Goal: Information Seeking & Learning: Learn about a topic

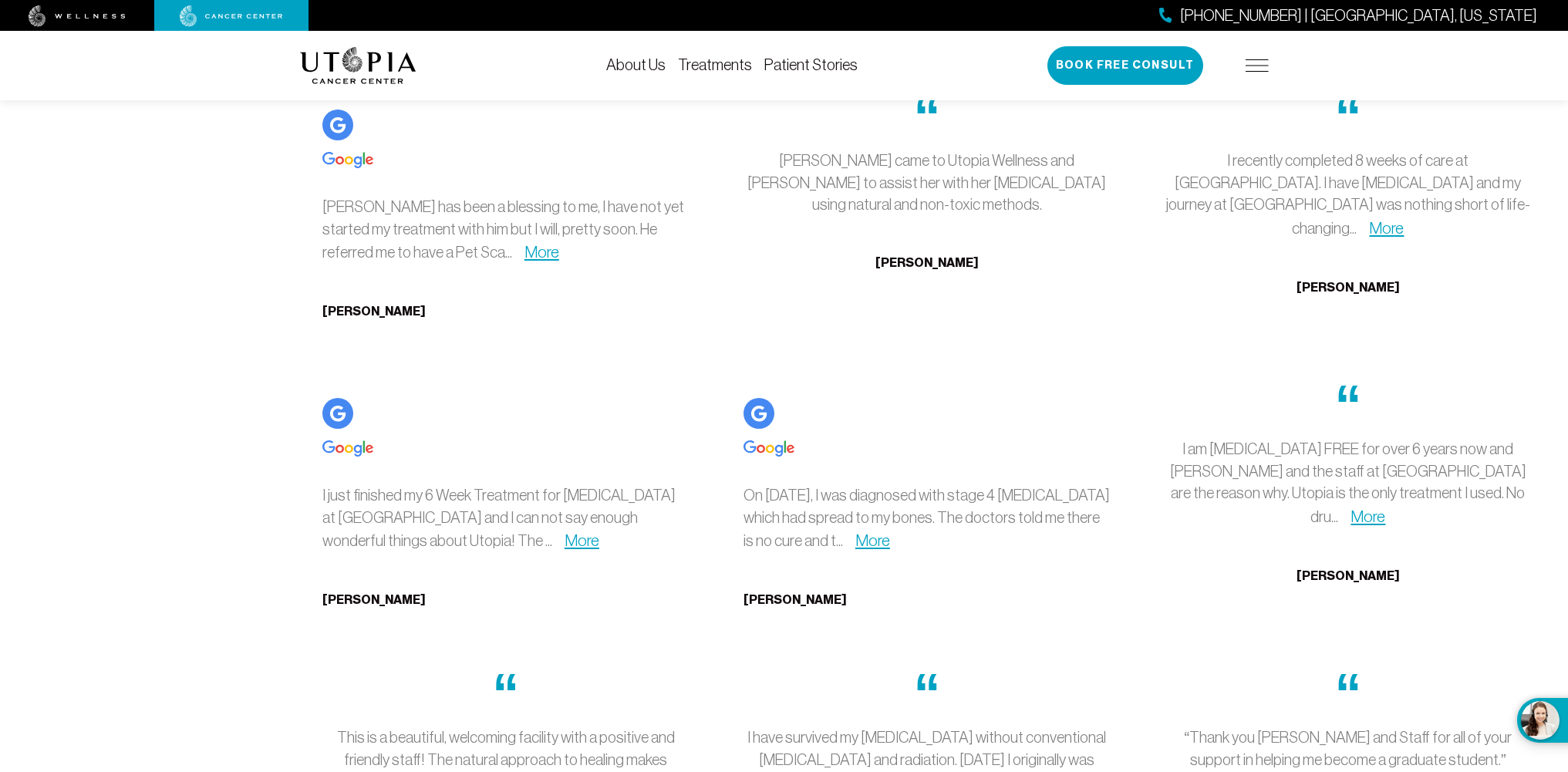
scroll to position [4703, 0]
click at [890, 530] on link "More" at bounding box center [873, 538] width 35 height 17
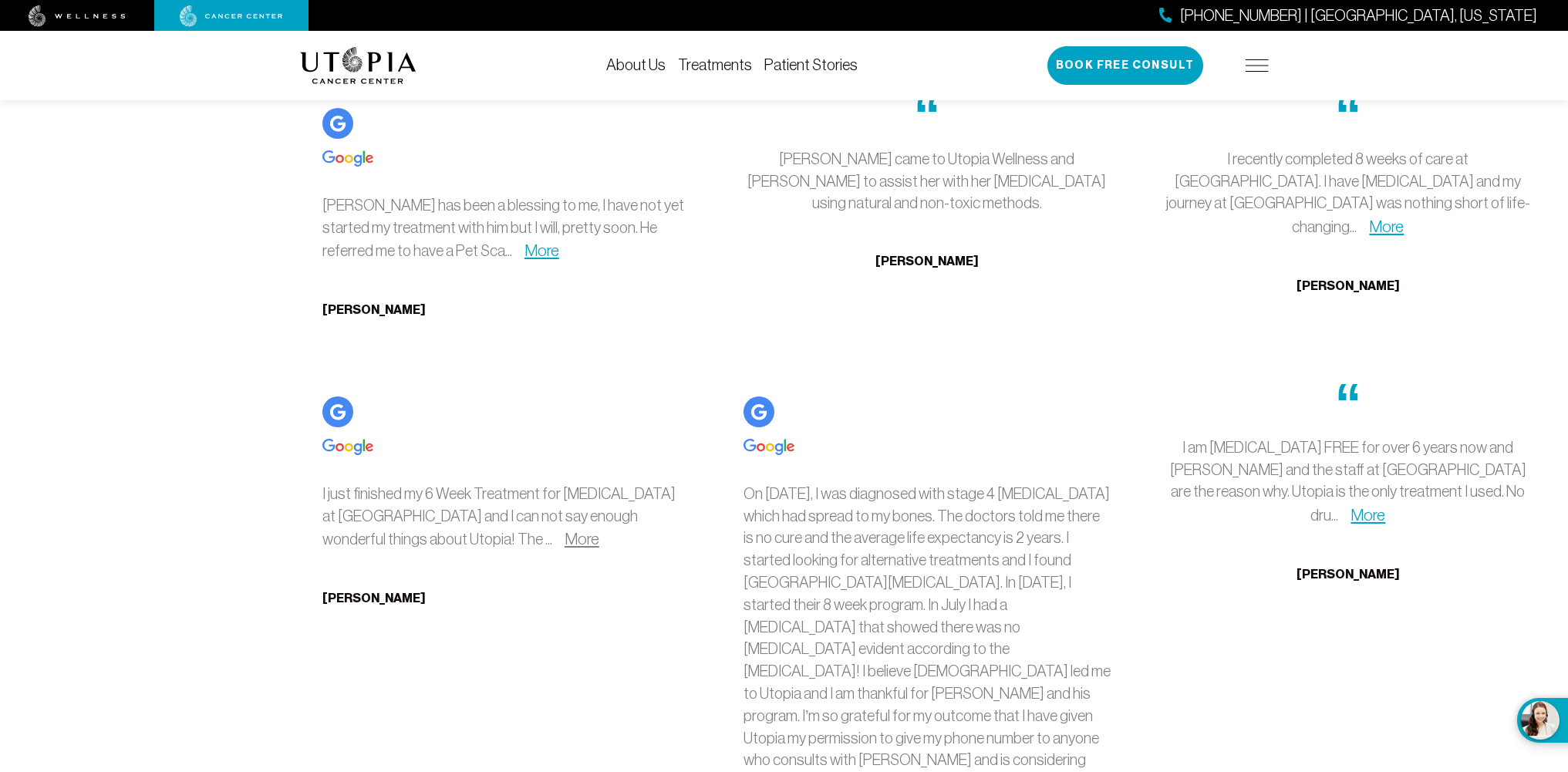
click at [565, 530] on link "More" at bounding box center [582, 538] width 35 height 17
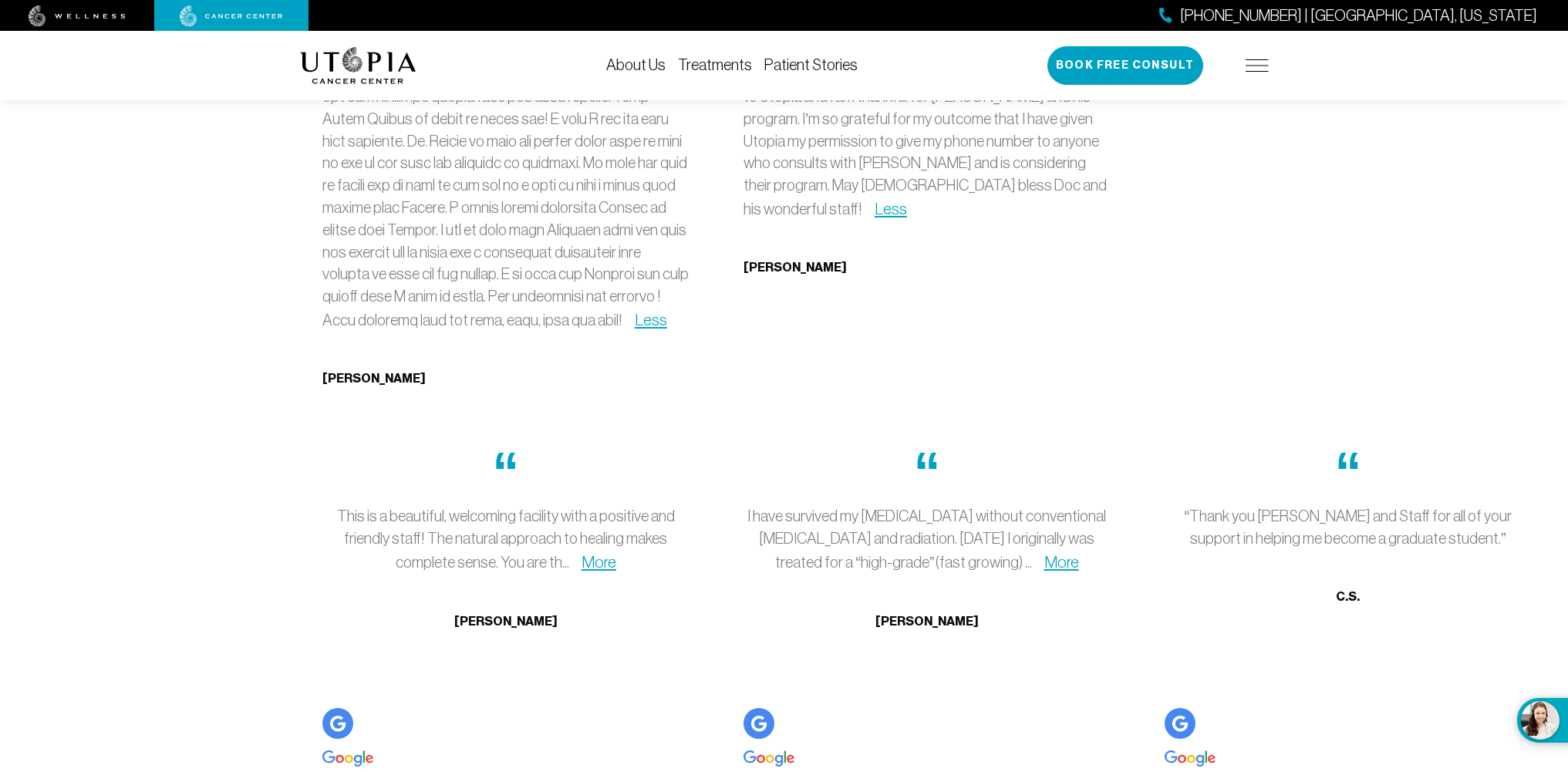
scroll to position [5319, 0]
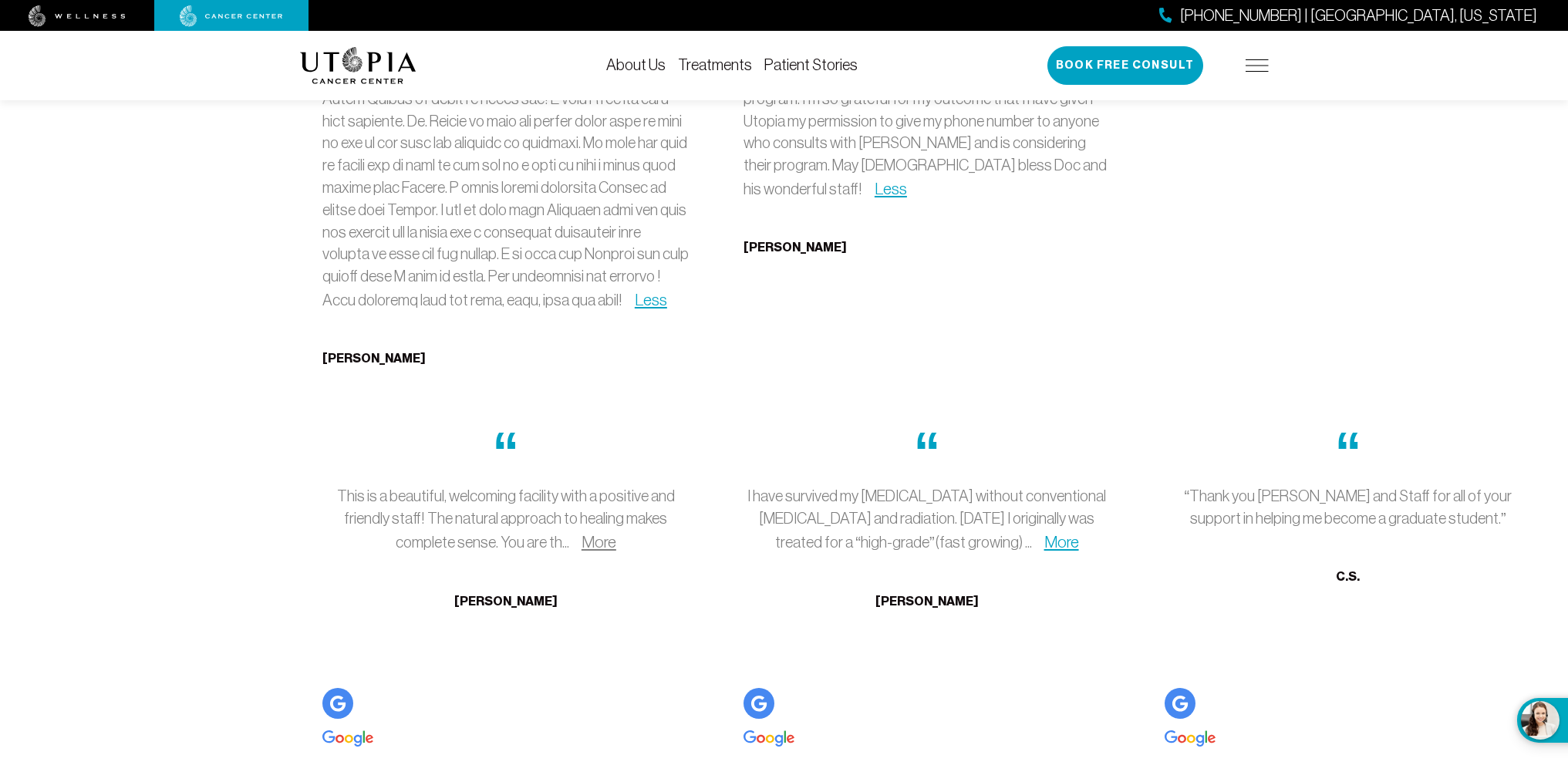
click at [597, 533] on link "More" at bounding box center [599, 541] width 35 height 17
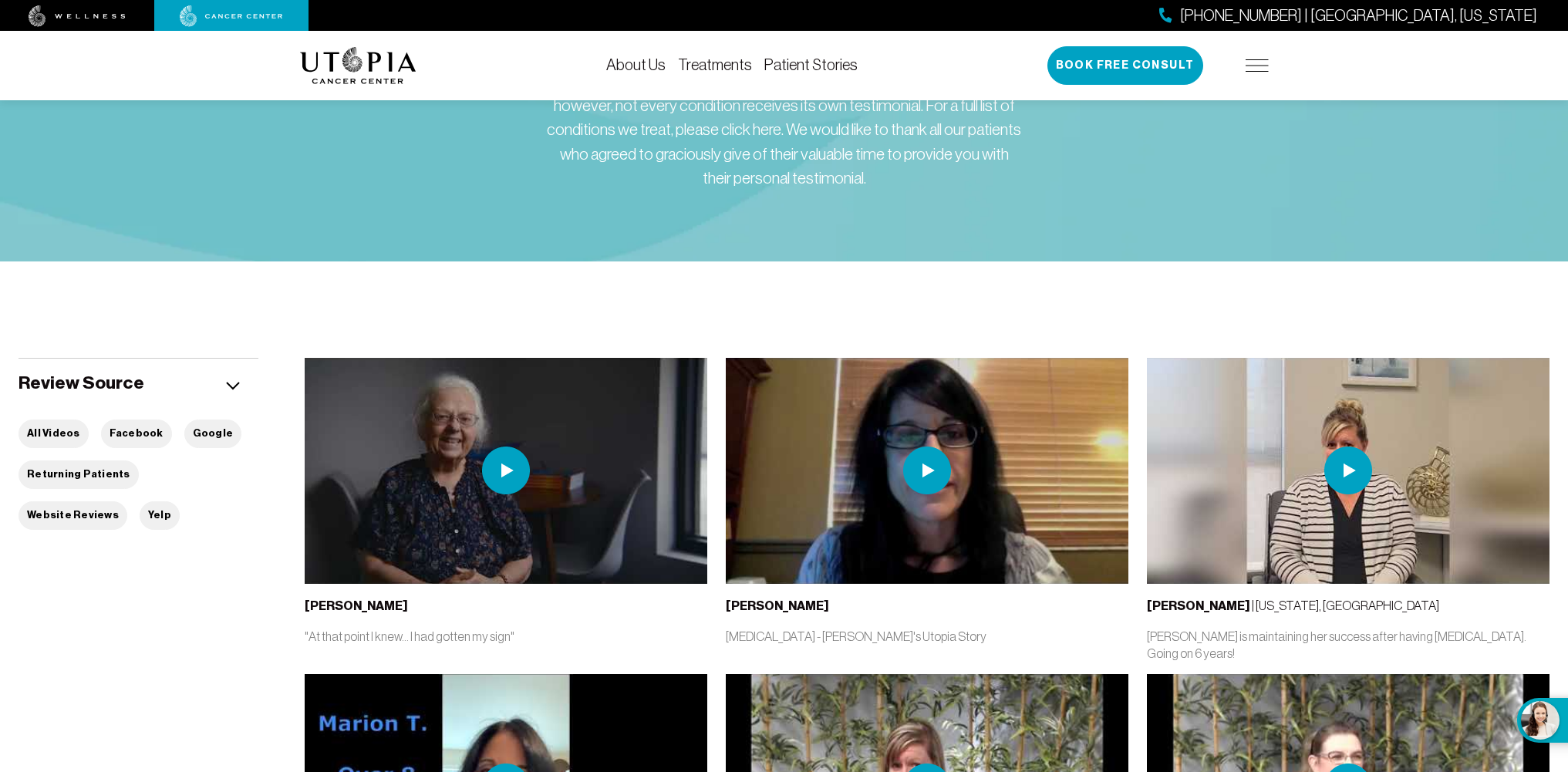
scroll to position [0, 0]
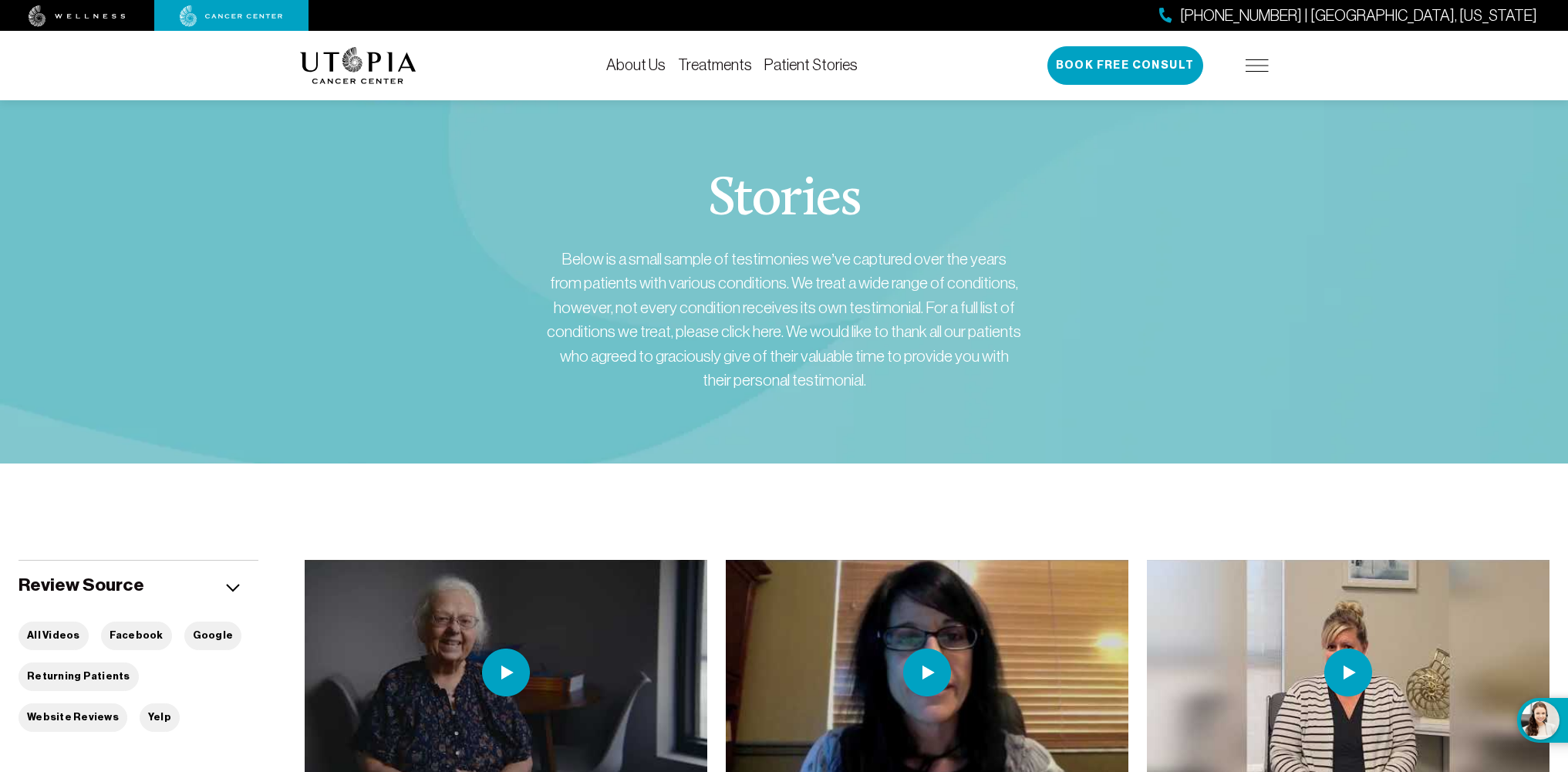
click at [646, 61] on link "About Us" at bounding box center [636, 65] width 60 height 17
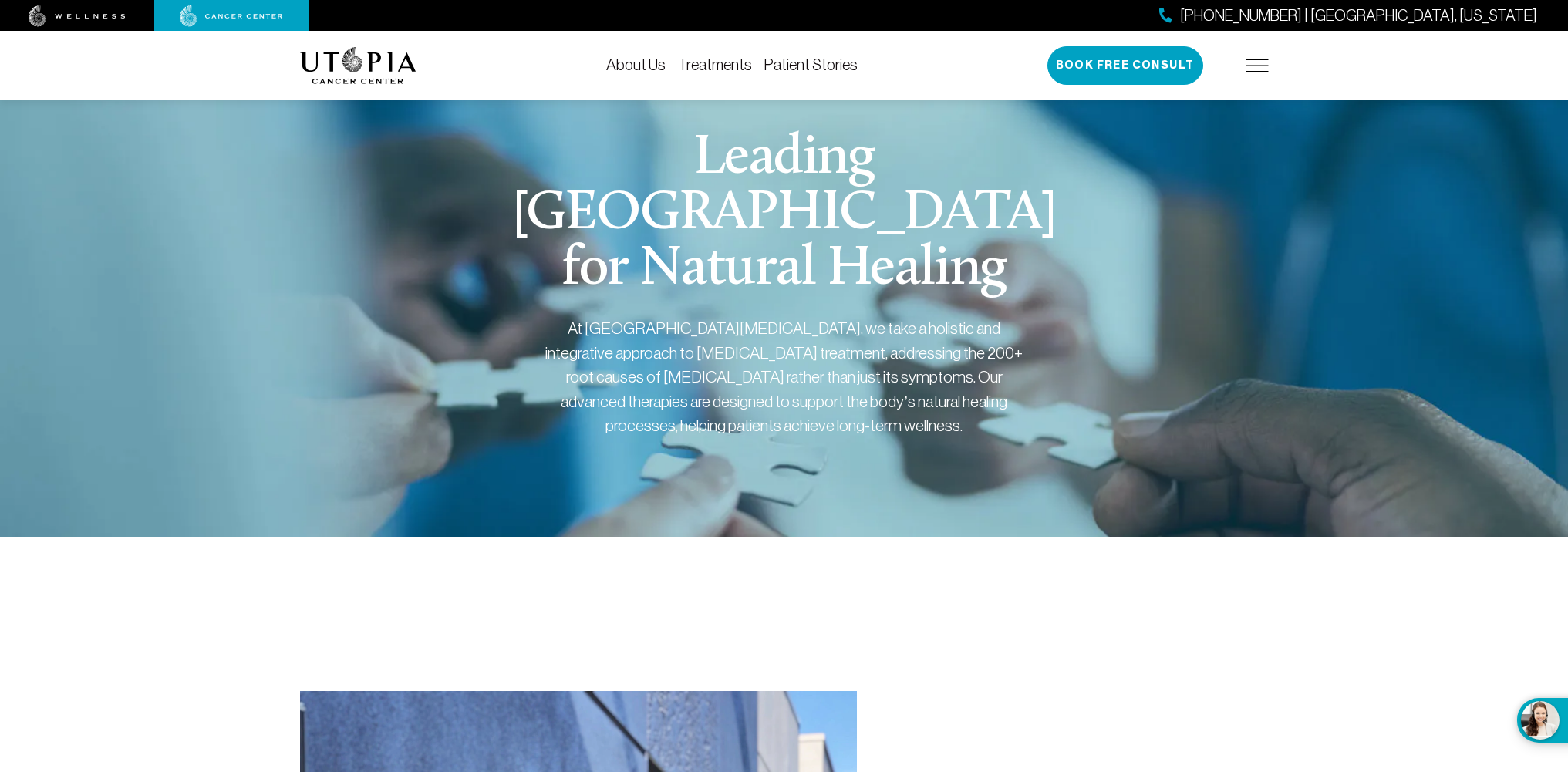
click at [715, 66] on link "Treatments" at bounding box center [715, 65] width 74 height 17
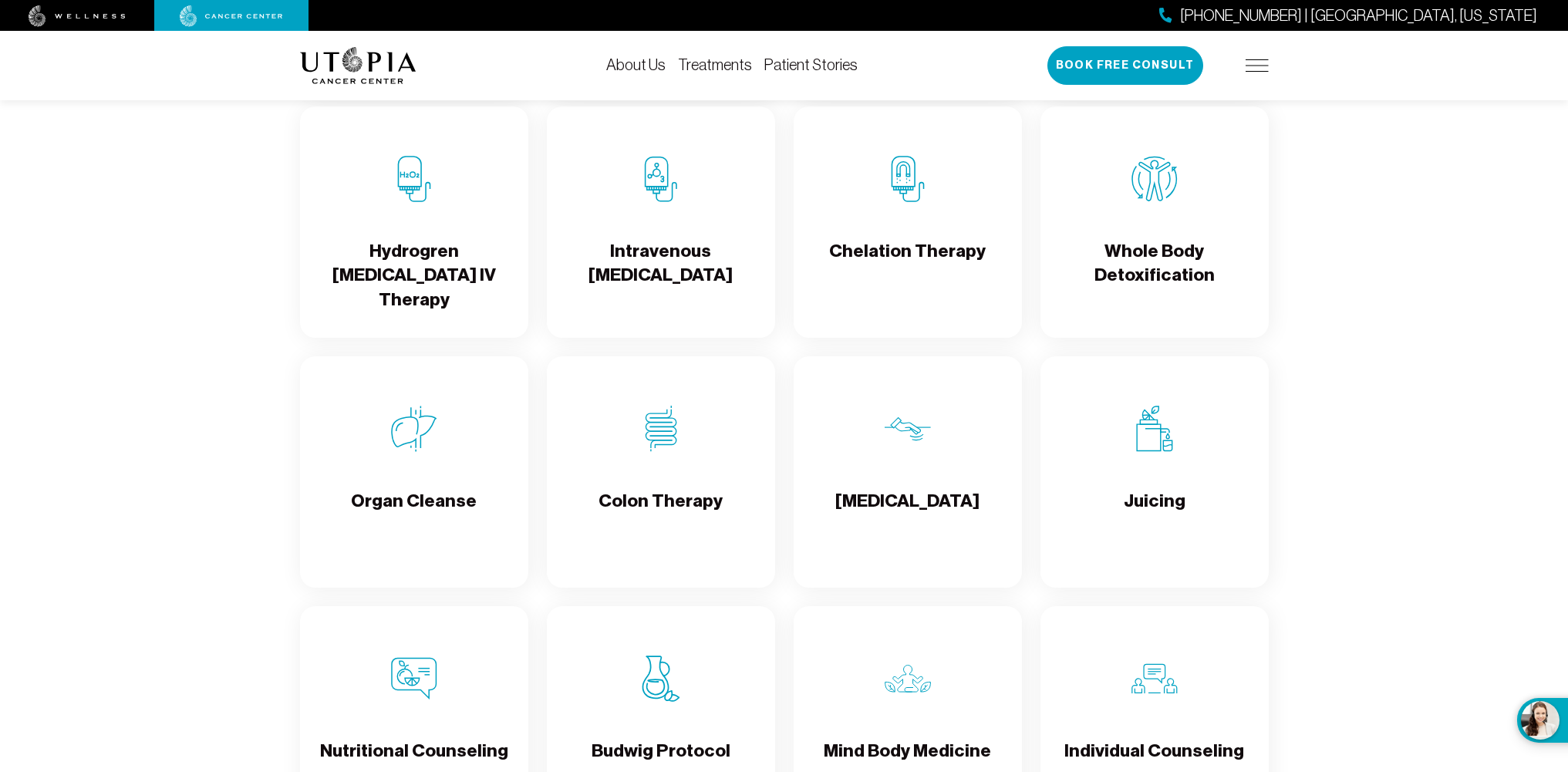
scroll to position [1928, 0]
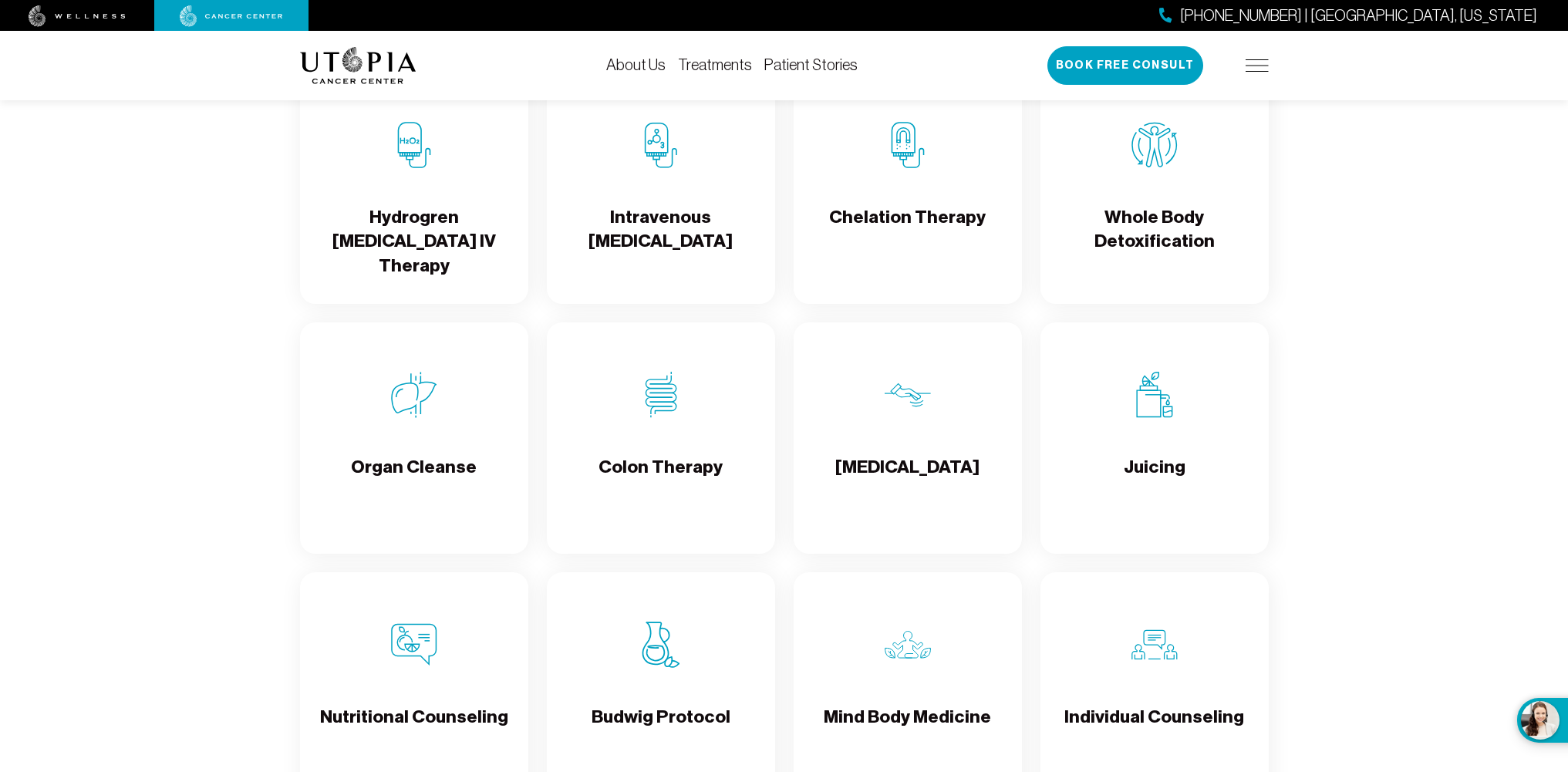
click at [653, 462] on h4 "Colon Therapy" at bounding box center [660, 480] width 124 height 50
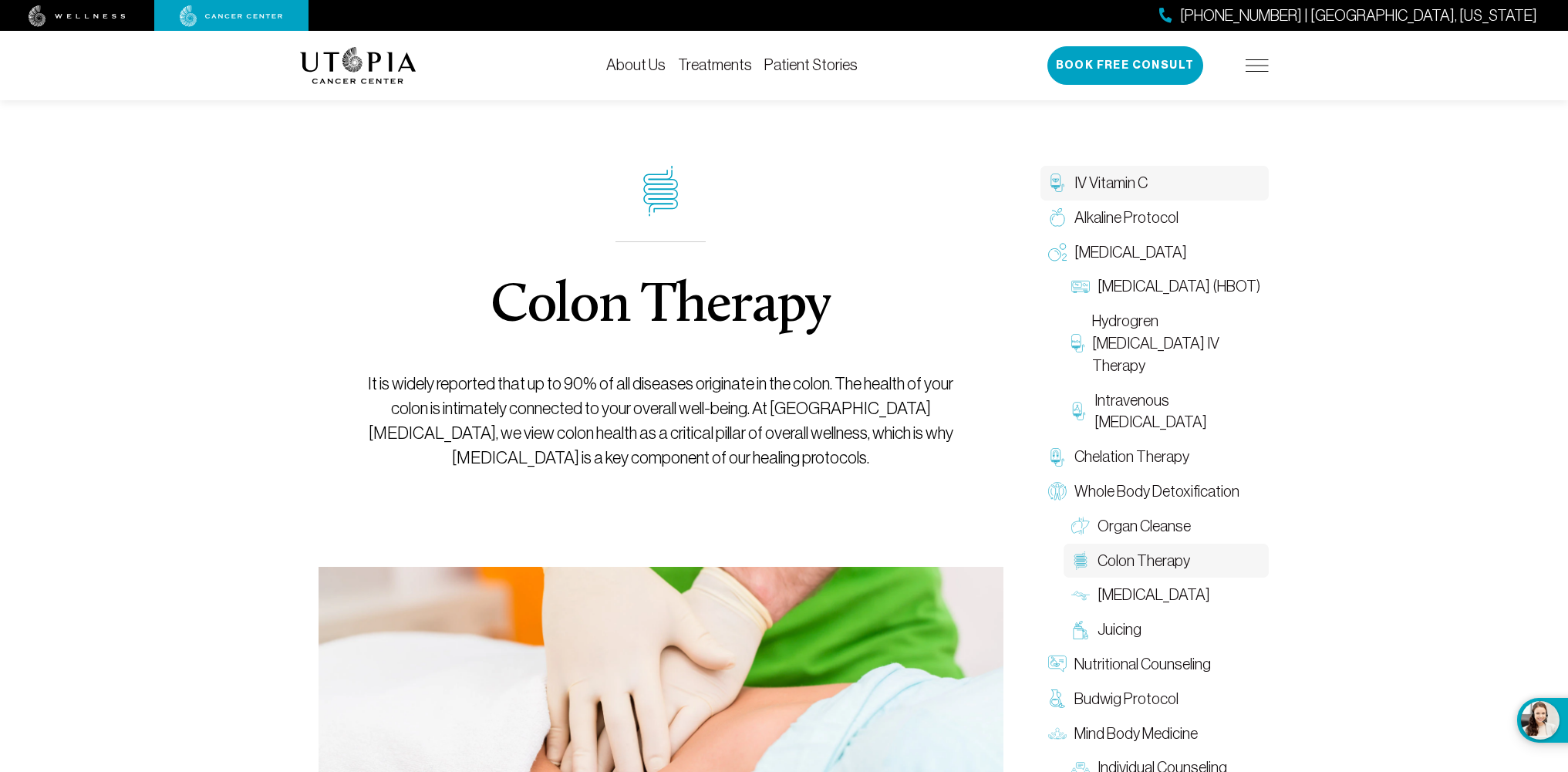
click at [1112, 185] on span "IV Vitamin C" at bounding box center [1111, 183] width 73 height 22
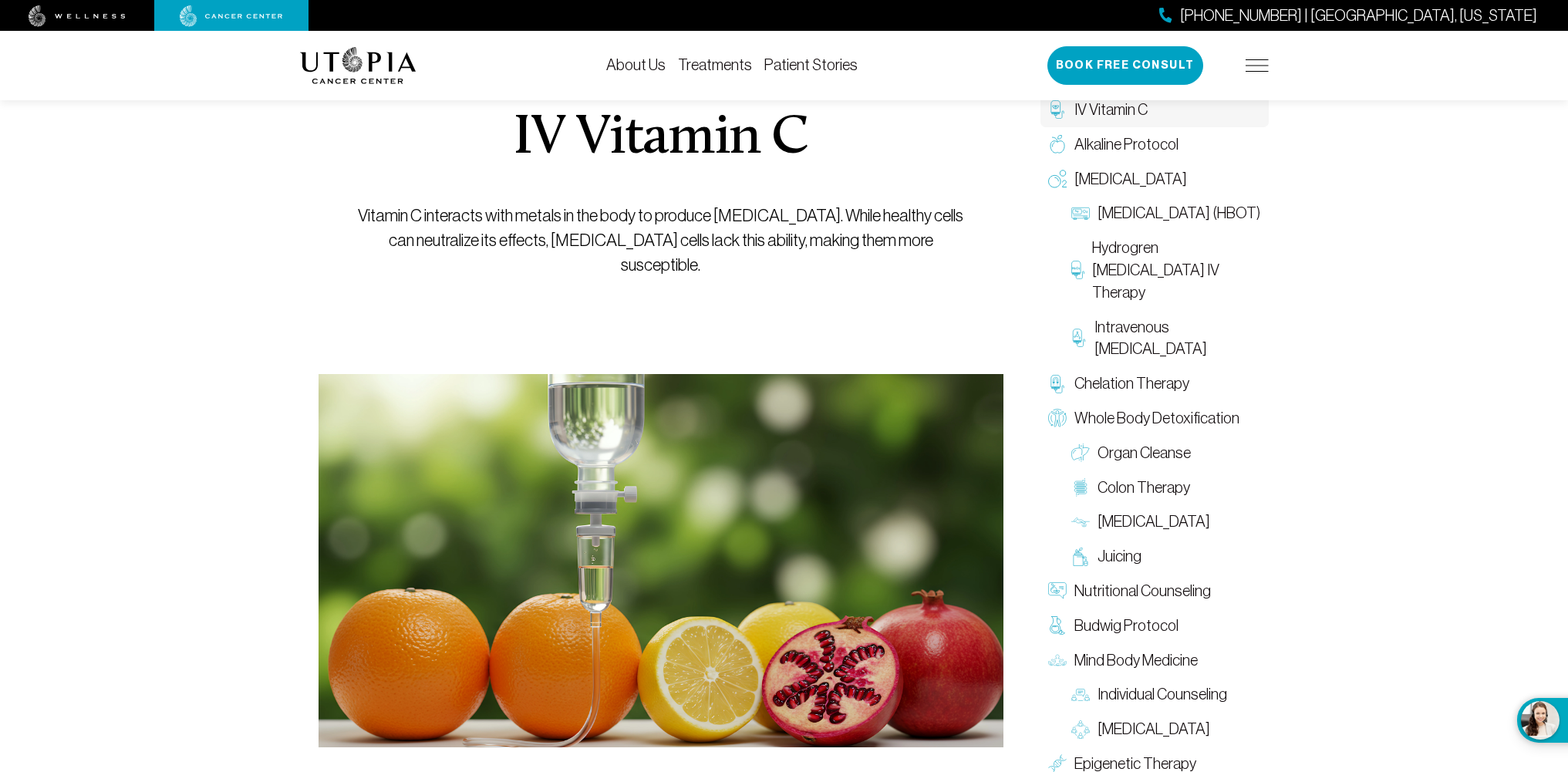
scroll to position [154, 0]
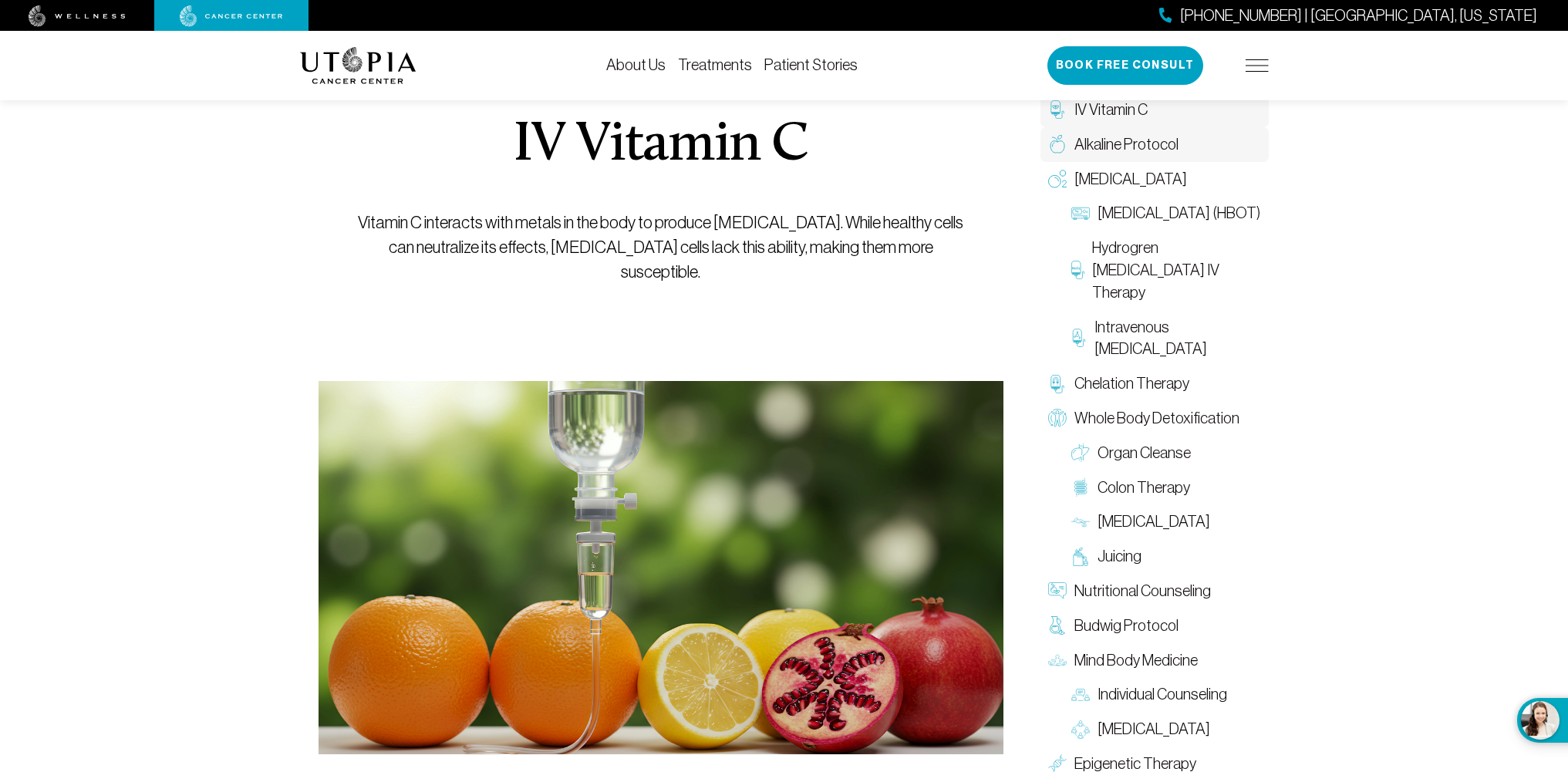
click at [1126, 152] on span "Alkaline Protocol" at bounding box center [1126, 144] width 104 height 22
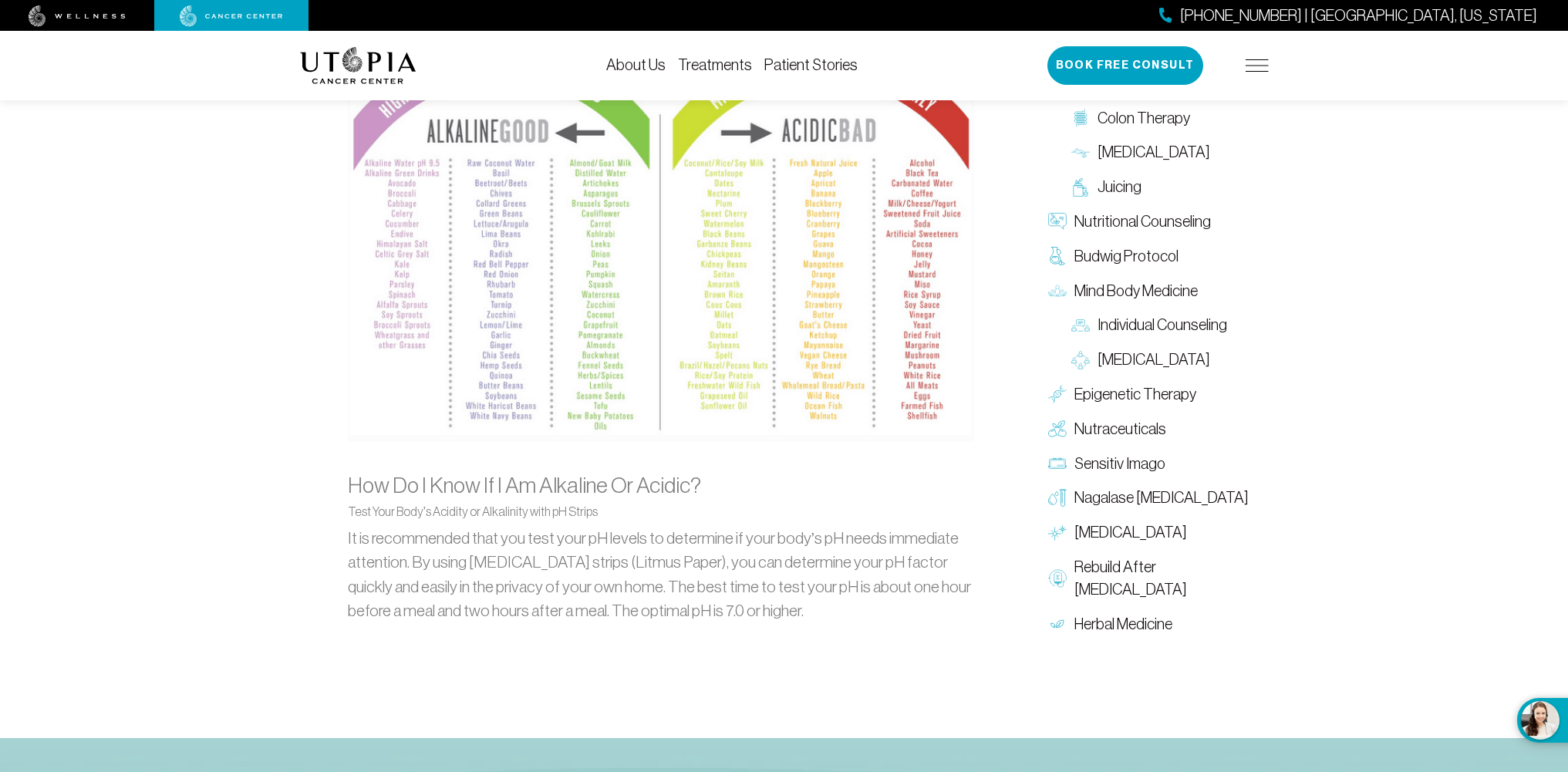
scroll to position [1619, 0]
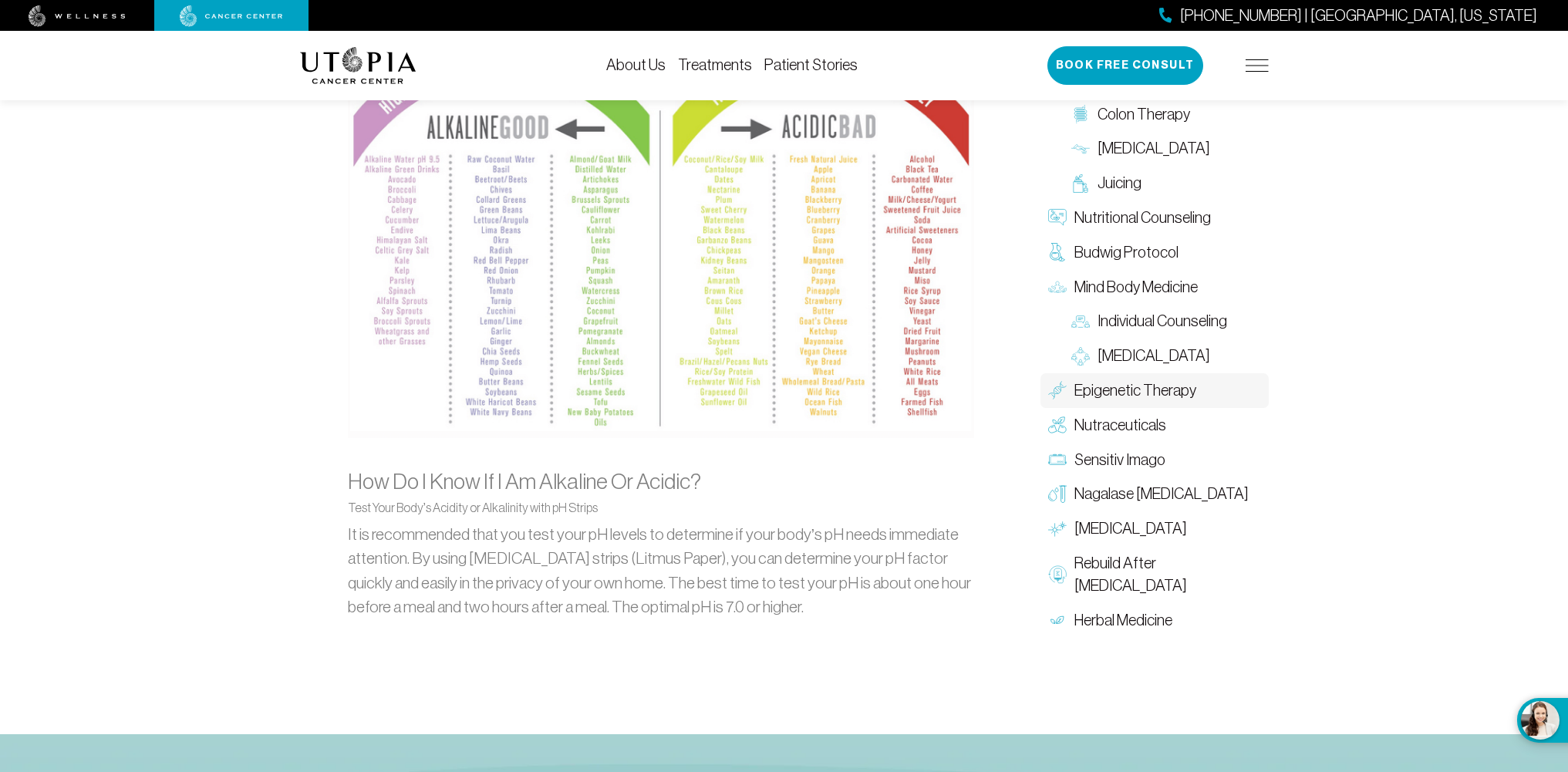
click at [1145, 387] on span "Epigenetic Therapy" at bounding box center [1135, 390] width 122 height 22
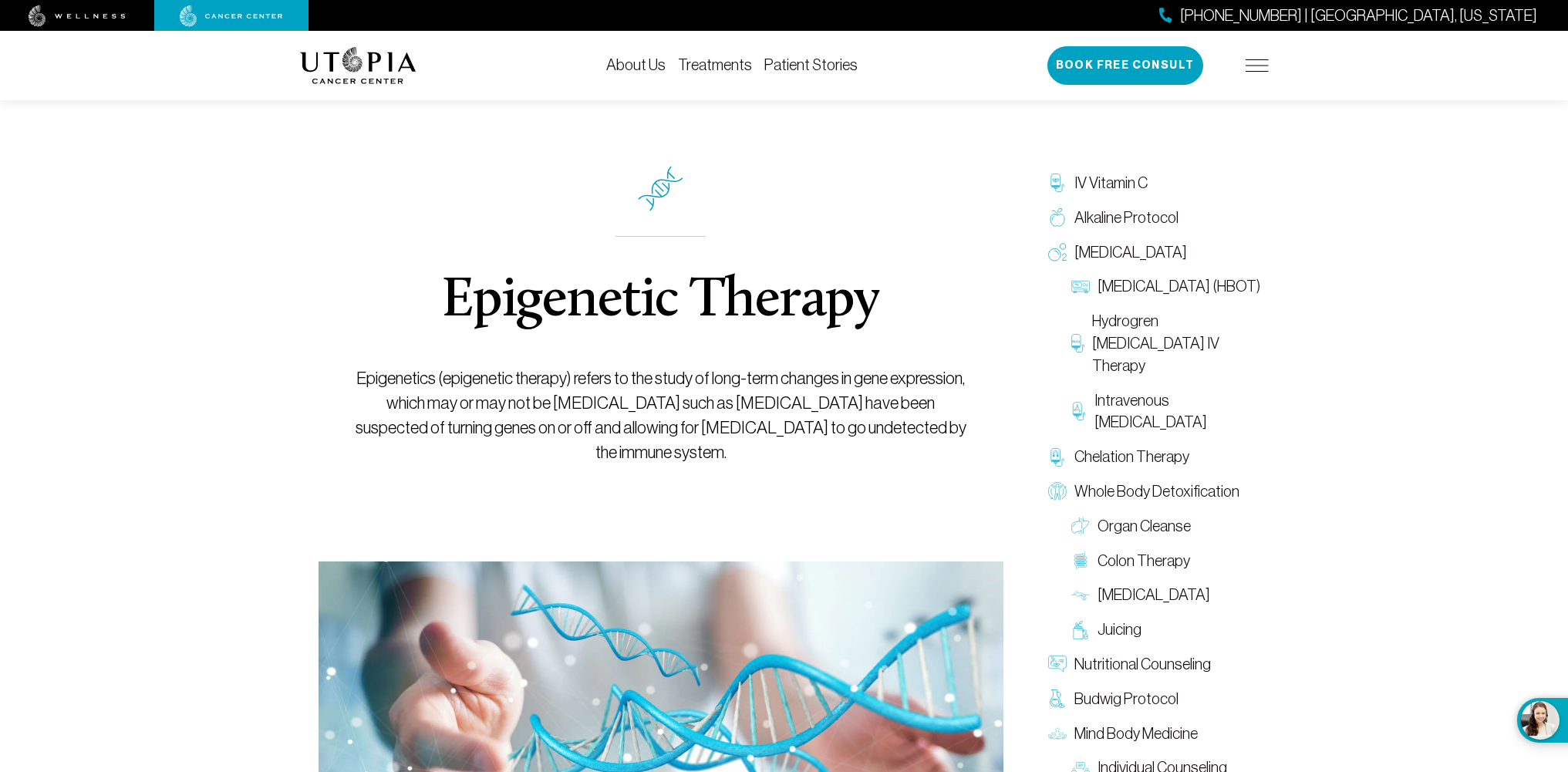
click at [808, 63] on link "Patient Stories" at bounding box center [811, 65] width 93 height 17
